Goal: Task Accomplishment & Management: Use online tool/utility

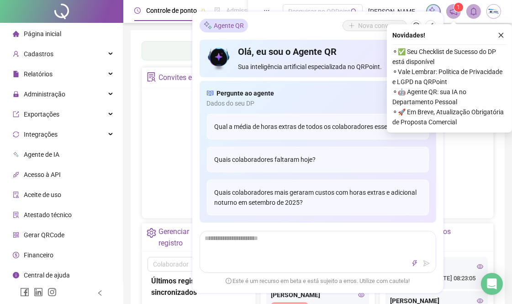
click at [42, 34] on span "Página inicial" at bounding box center [42, 33] width 37 height 7
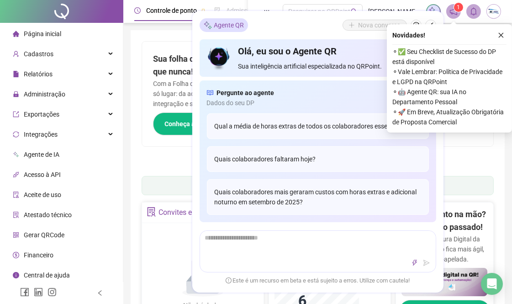
click at [490, 7] on img at bounding box center [494, 12] width 14 height 14
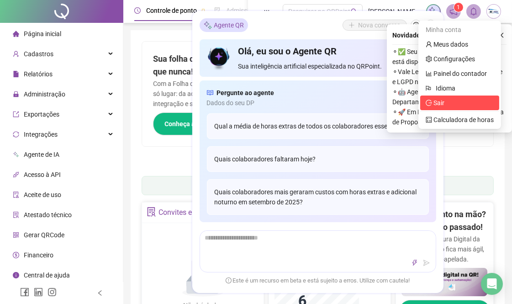
click at [442, 106] on span "Sair" at bounding box center [438, 102] width 11 height 7
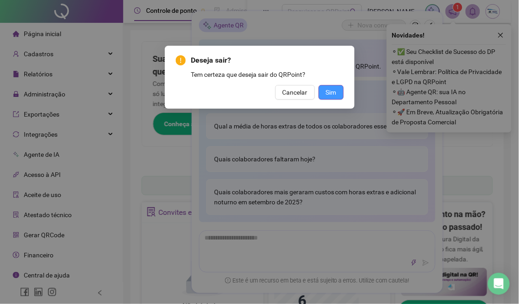
click at [323, 90] on button "Sim" at bounding box center [331, 92] width 25 height 15
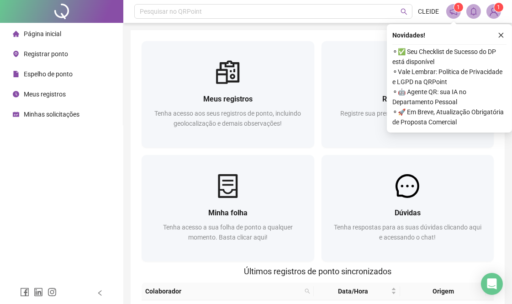
click at [64, 184] on div "Página inicial Registrar ponto Espelho de ponto Meus registros Minhas solicitaç…" at bounding box center [61, 141] width 123 height 282
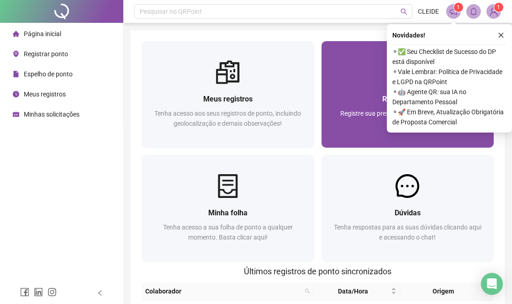
click at [342, 112] on span "Registre sua presença com rapidez e segurança clicando aqui!" at bounding box center [407, 118] width 135 height 17
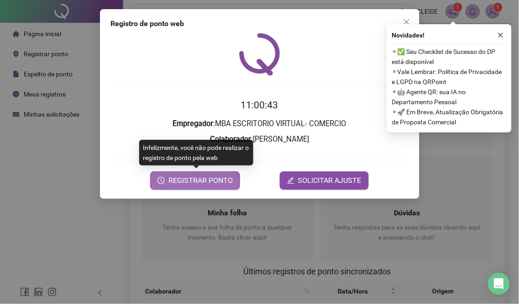
click at [184, 182] on span "REGISTRAR PONTO" at bounding box center [200, 180] width 64 height 11
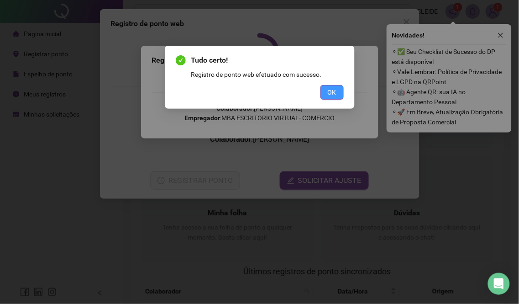
click at [330, 89] on span "OK" at bounding box center [332, 92] width 9 height 10
